Goal: Contribute content

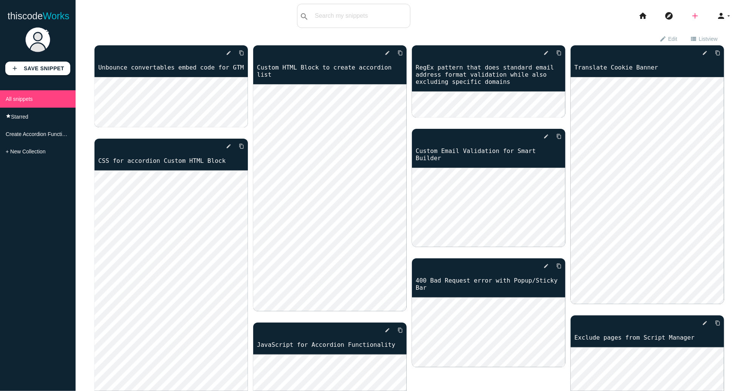
click at [694, 15] on icon "add" at bounding box center [695, 16] width 9 height 24
click at [717, 12] on link "code Snippet" at bounding box center [711, 13] width 53 height 19
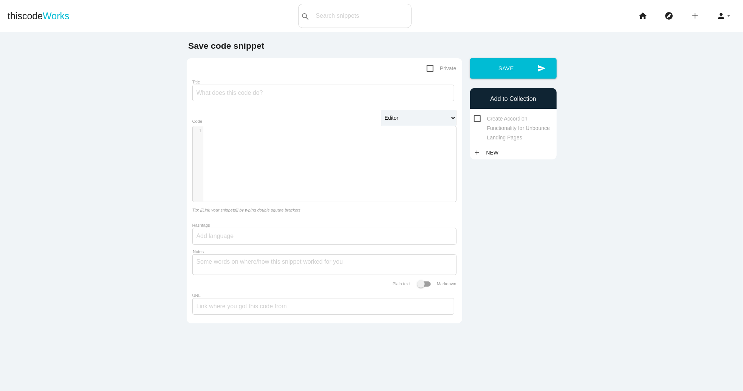
click at [433, 68] on span "Private" at bounding box center [442, 68] width 30 height 9
click at [432, 68] on input "Private" at bounding box center [429, 66] width 5 height 5
checkbox input "true"
click at [318, 93] on input "Title" at bounding box center [323, 93] width 262 height 17
type input "Dynamically Redirect Users based on Form Dropdown selection"
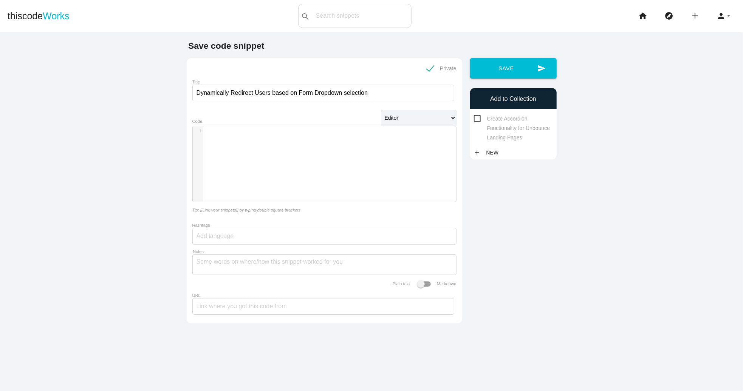
scroll to position [2, 0]
click at [266, 142] on div "​ x 1 ​" at bounding box center [330, 169] width 275 height 87
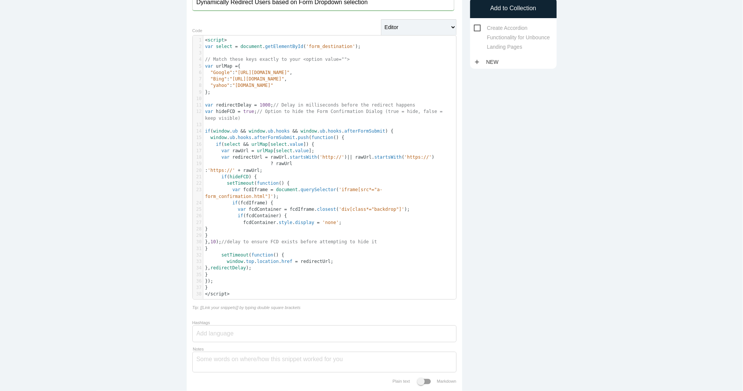
scroll to position [0, 0]
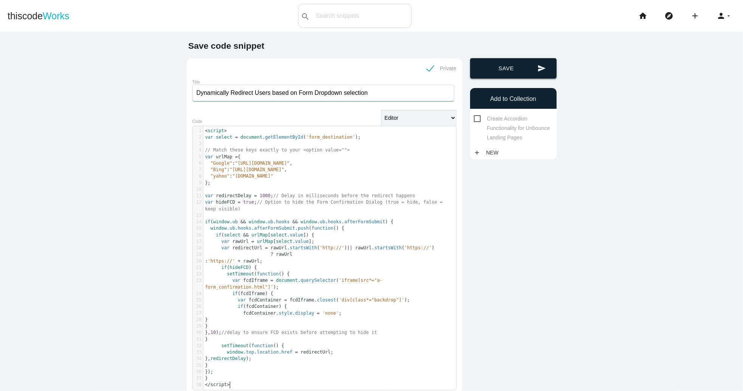
click at [511, 70] on button "send Save" at bounding box center [513, 68] width 87 height 20
